Goal: Task Accomplishment & Management: Manage account settings

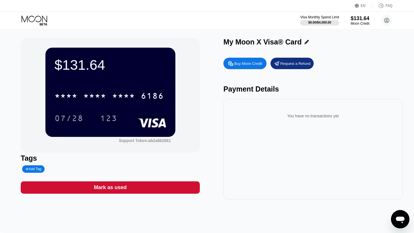
click at [33, 20] on icon at bounding box center [35, 21] width 27 height 10
